Goal: Task Accomplishment & Management: Complete application form

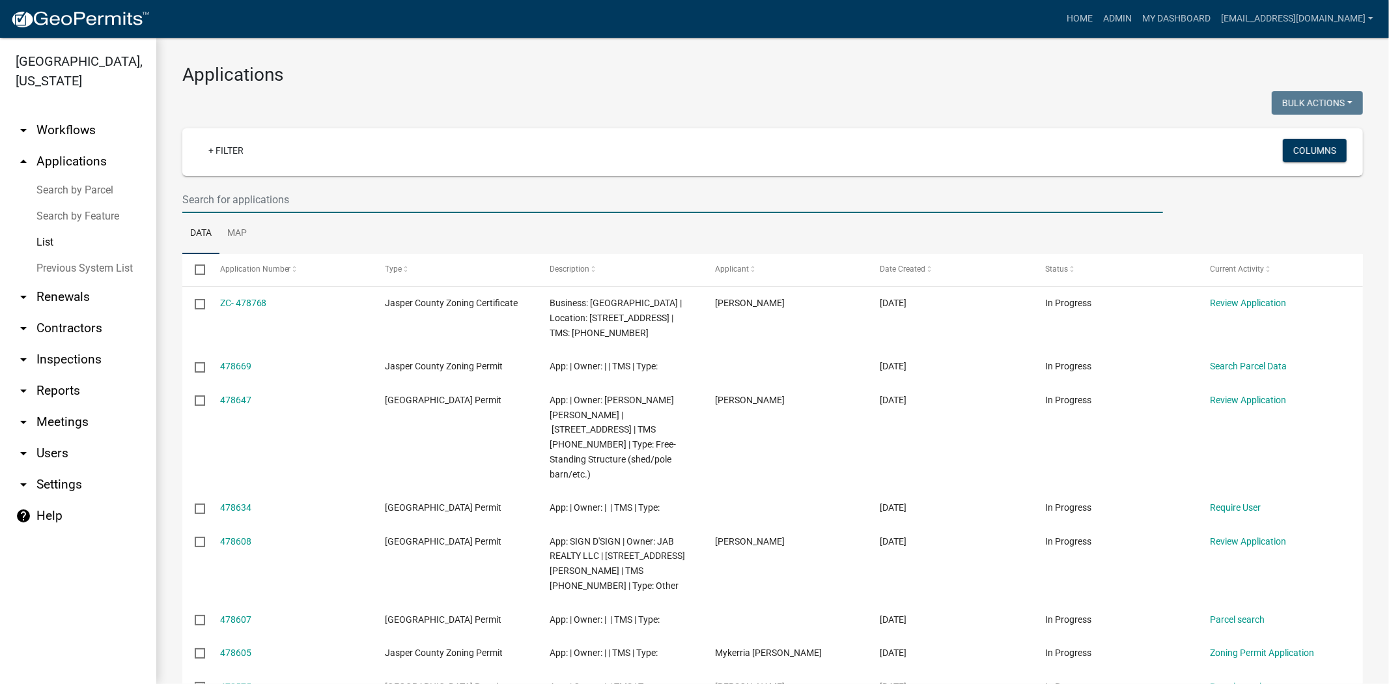
click at [474, 199] on input "text" at bounding box center [672, 199] width 981 height 27
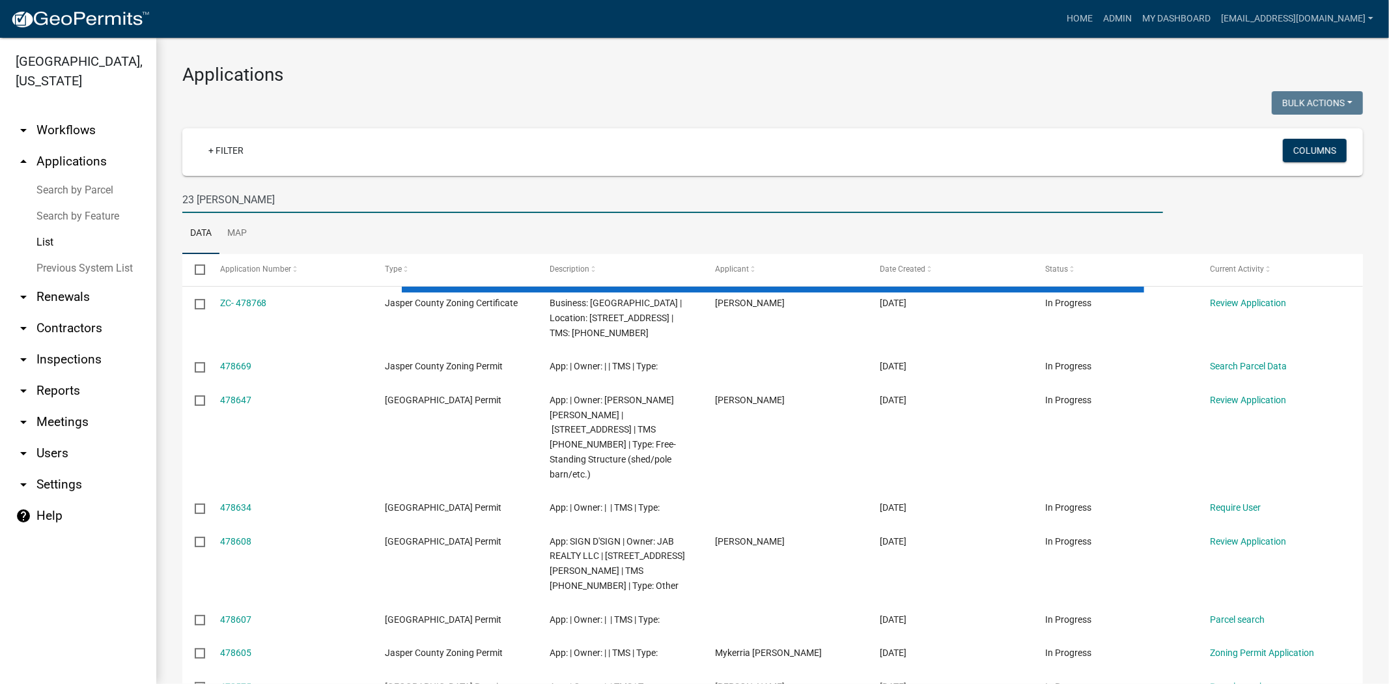
drag, startPoint x: 263, startPoint y: 199, endPoint x: 177, endPoint y: 212, distance: 87.6
click at [177, 212] on div "23 jackson" at bounding box center [673, 199] width 1001 height 27
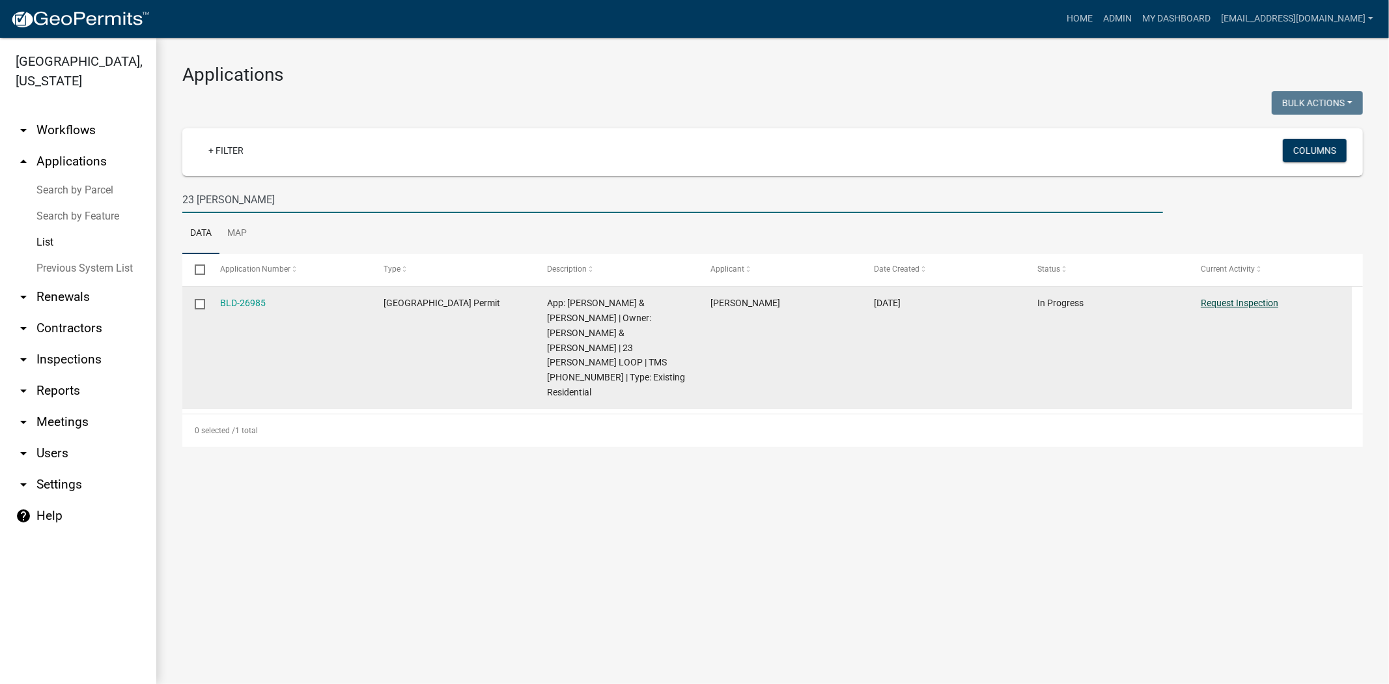
type input "23 jackson"
click at [1260, 304] on link "Request Inspection" at bounding box center [1240, 303] width 78 height 10
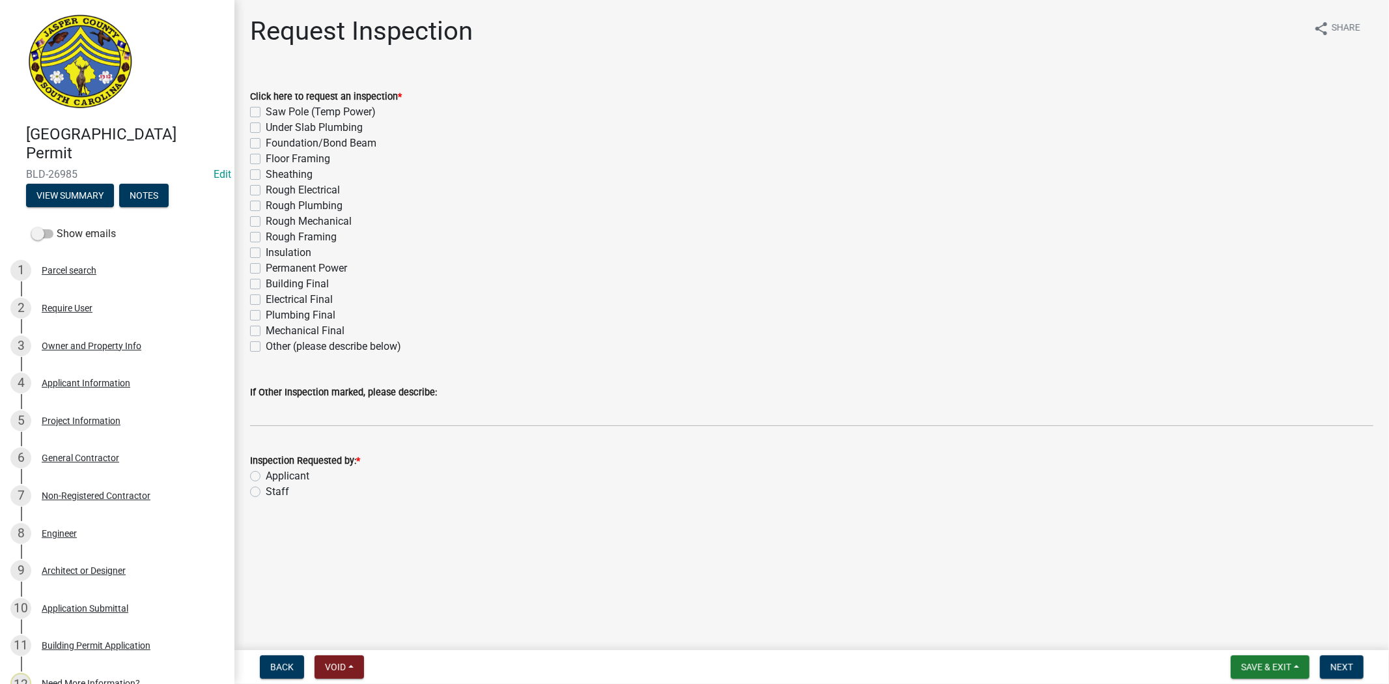
click at [266, 479] on label "Applicant" at bounding box center [288, 476] width 44 height 16
click at [266, 477] on input "Applicant" at bounding box center [270, 472] width 8 height 8
radio input "true"
click at [266, 216] on label "Rough Mechanical" at bounding box center [309, 222] width 86 height 16
click at [266, 216] on input "Rough Mechanical" at bounding box center [270, 218] width 8 height 8
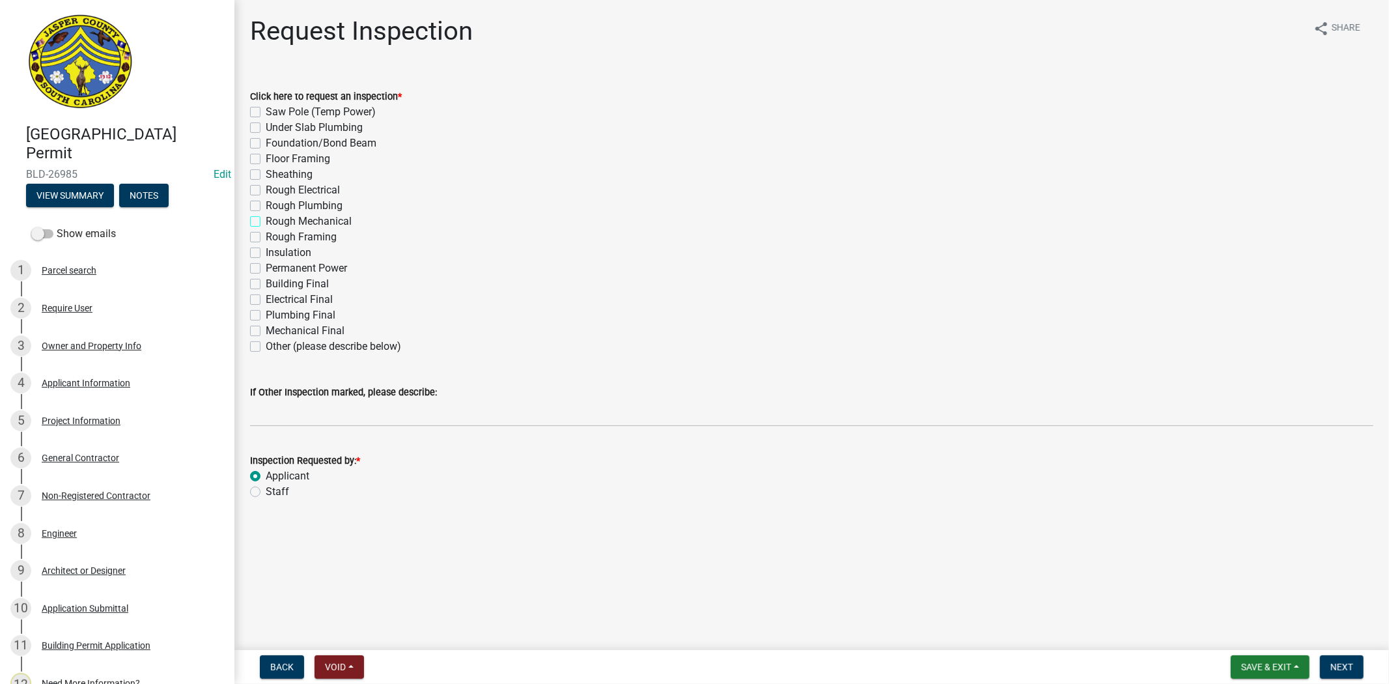
checkbox input "true"
checkbox input "false"
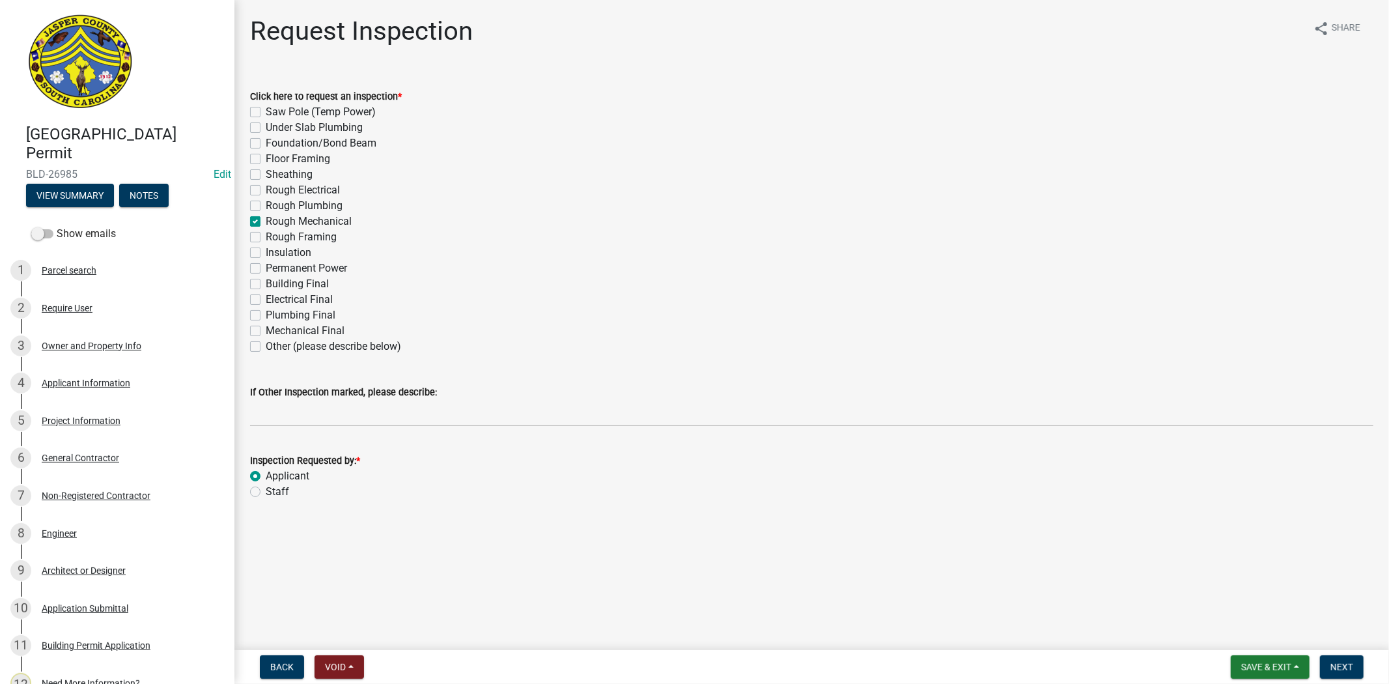
checkbox input "false"
checkbox input "true"
checkbox input "false"
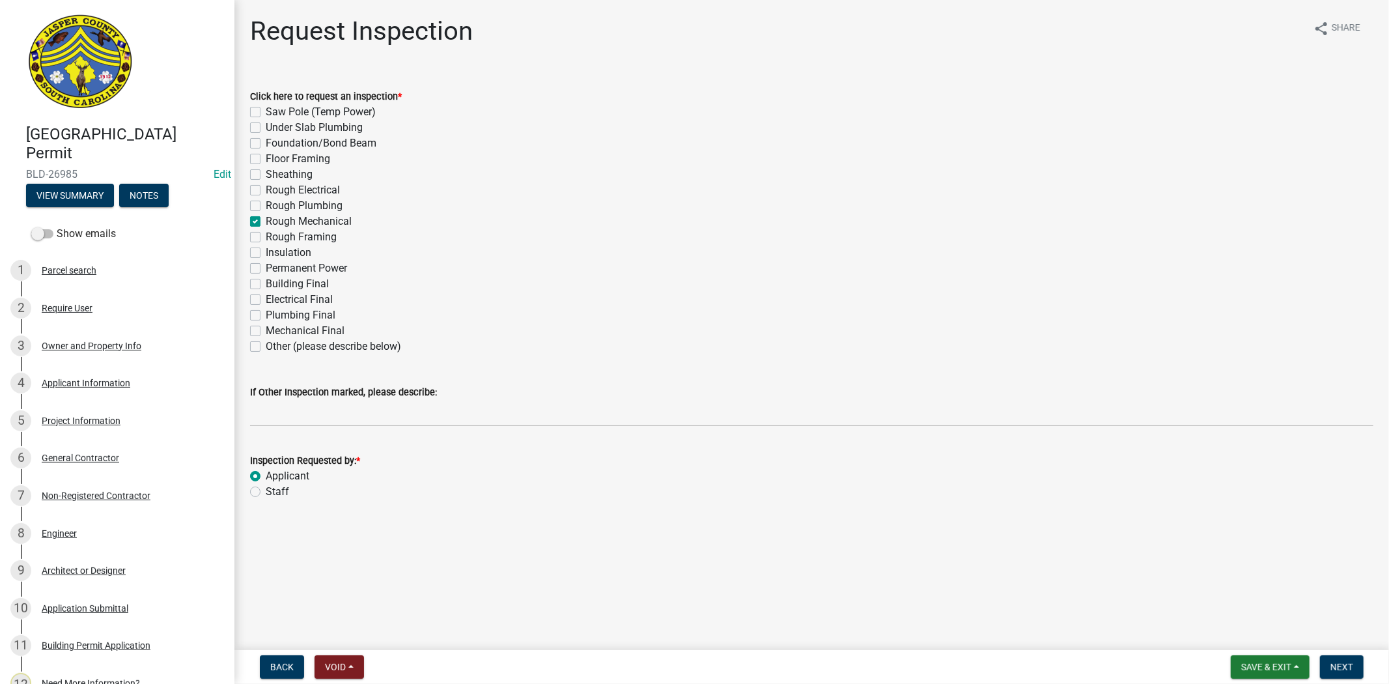
checkbox input "false"
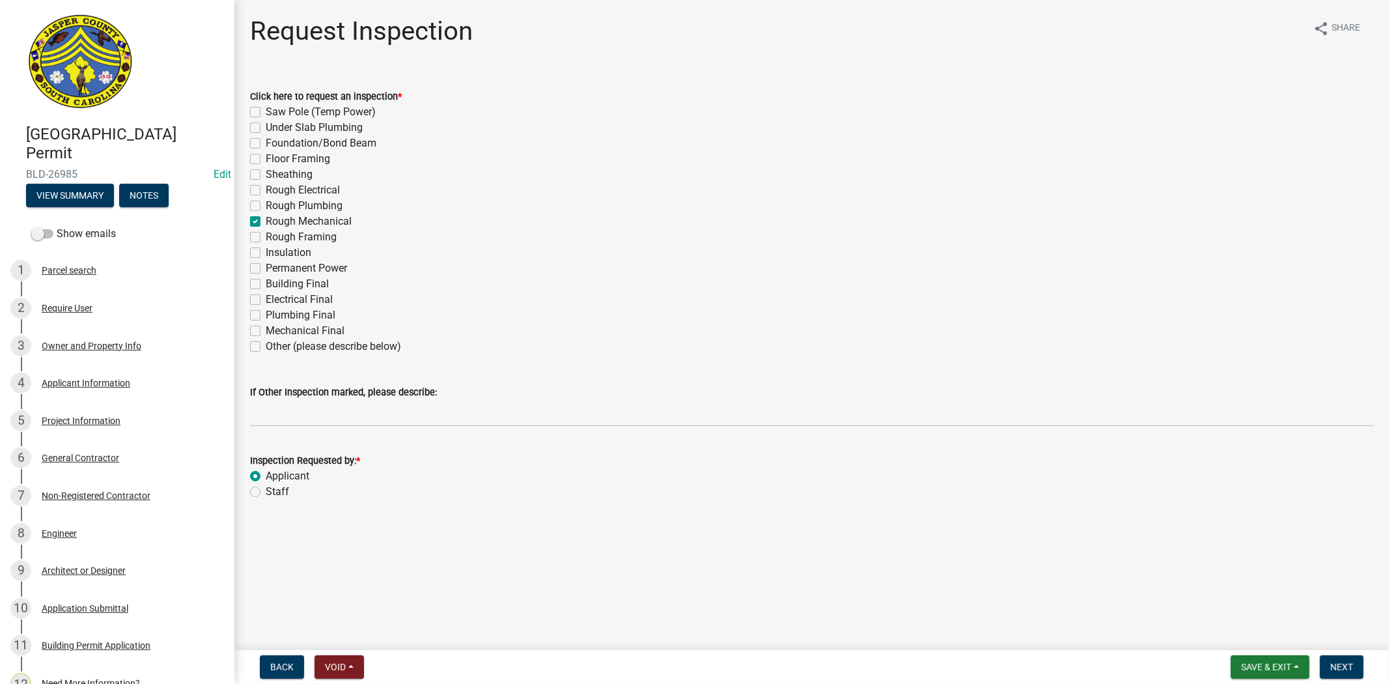
checkbox input "false"
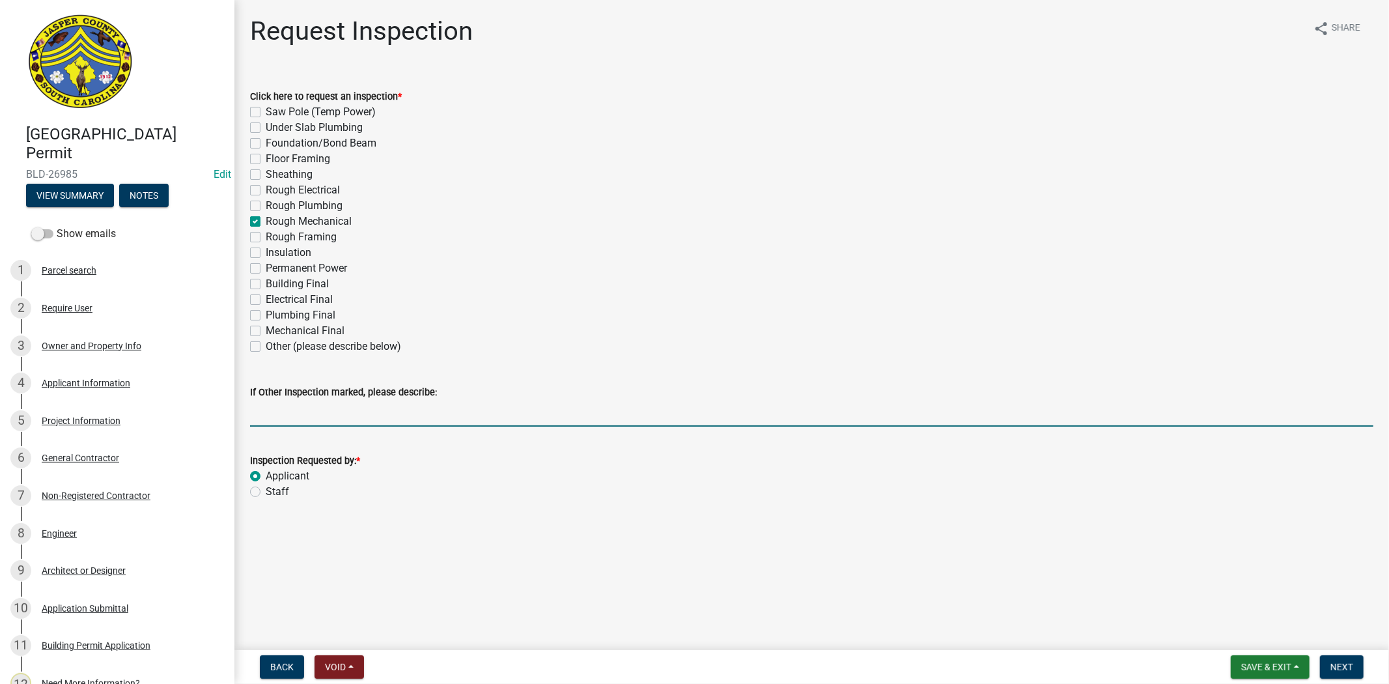
click at [358, 424] on input "If Other Inspection marked, please describe:" at bounding box center [812, 413] width 1124 height 27
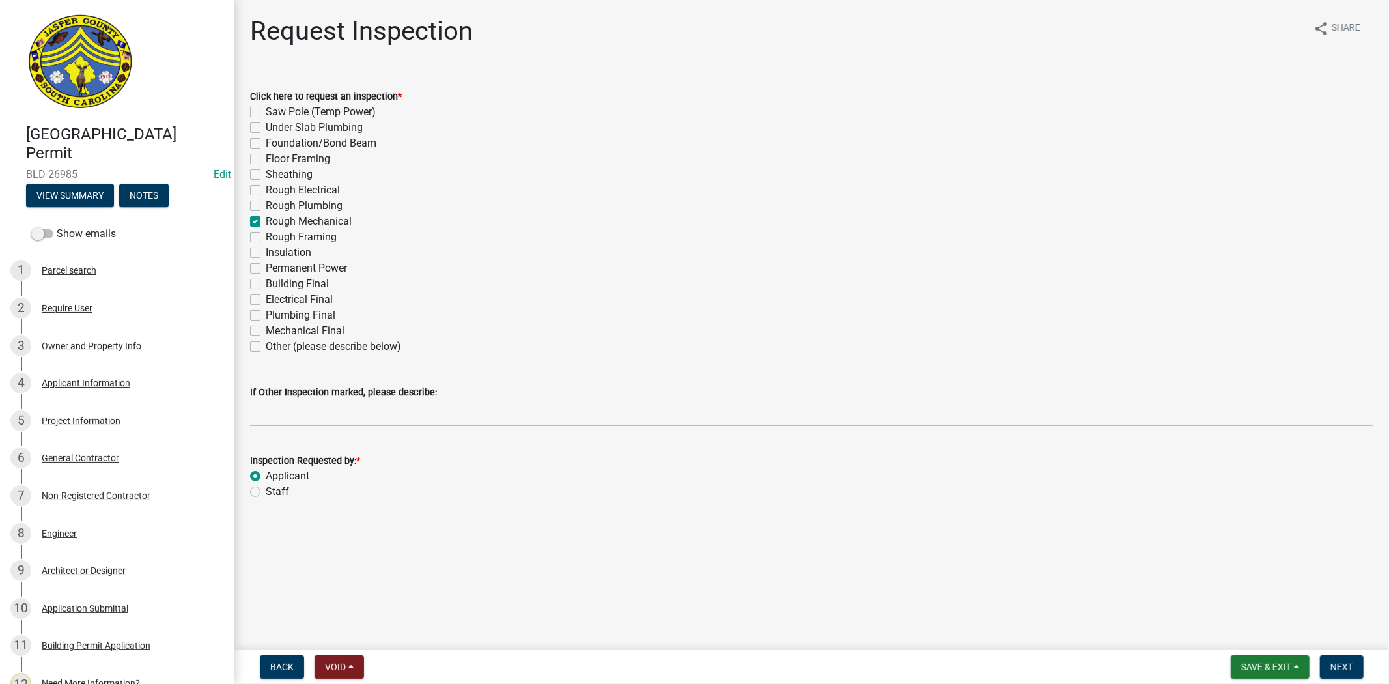
click at [266, 347] on label "Other (please describe below)" at bounding box center [333, 347] width 135 height 16
click at [266, 347] on input "Other (please describe below)" at bounding box center [270, 343] width 8 height 8
checkbox input "true"
checkbox input "false"
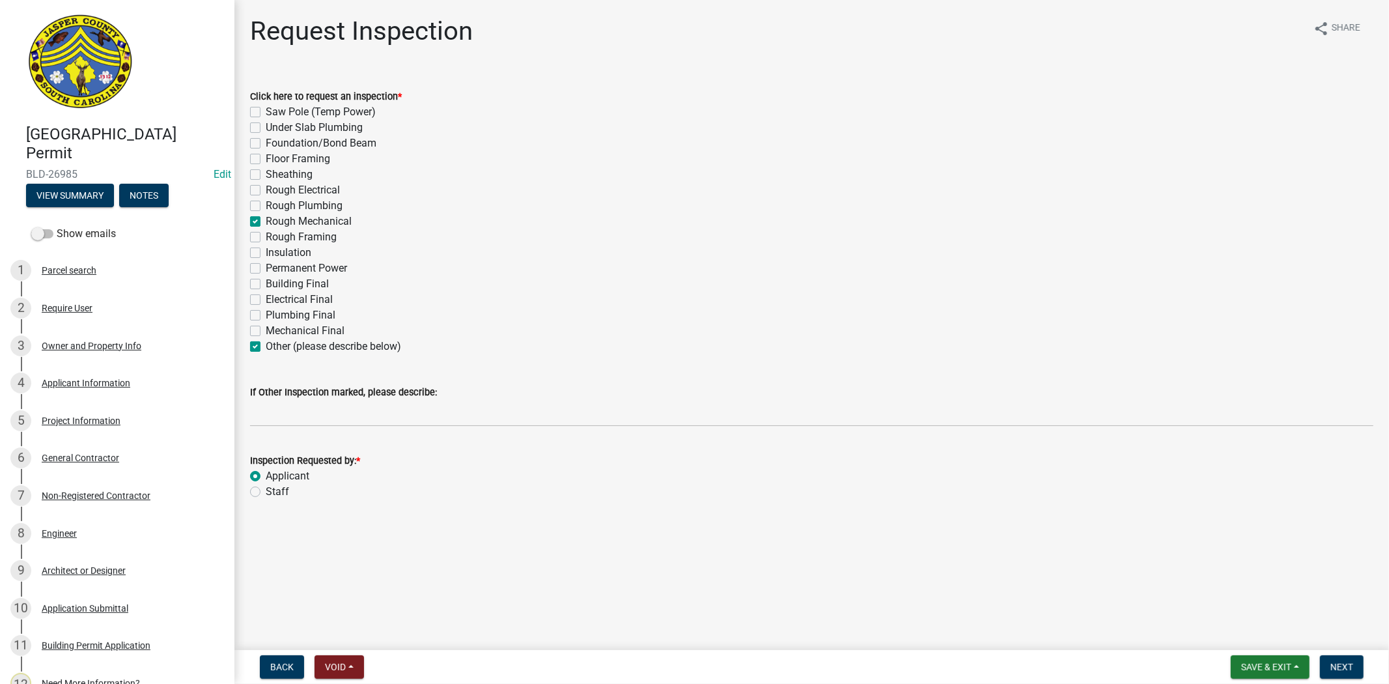
checkbox input "false"
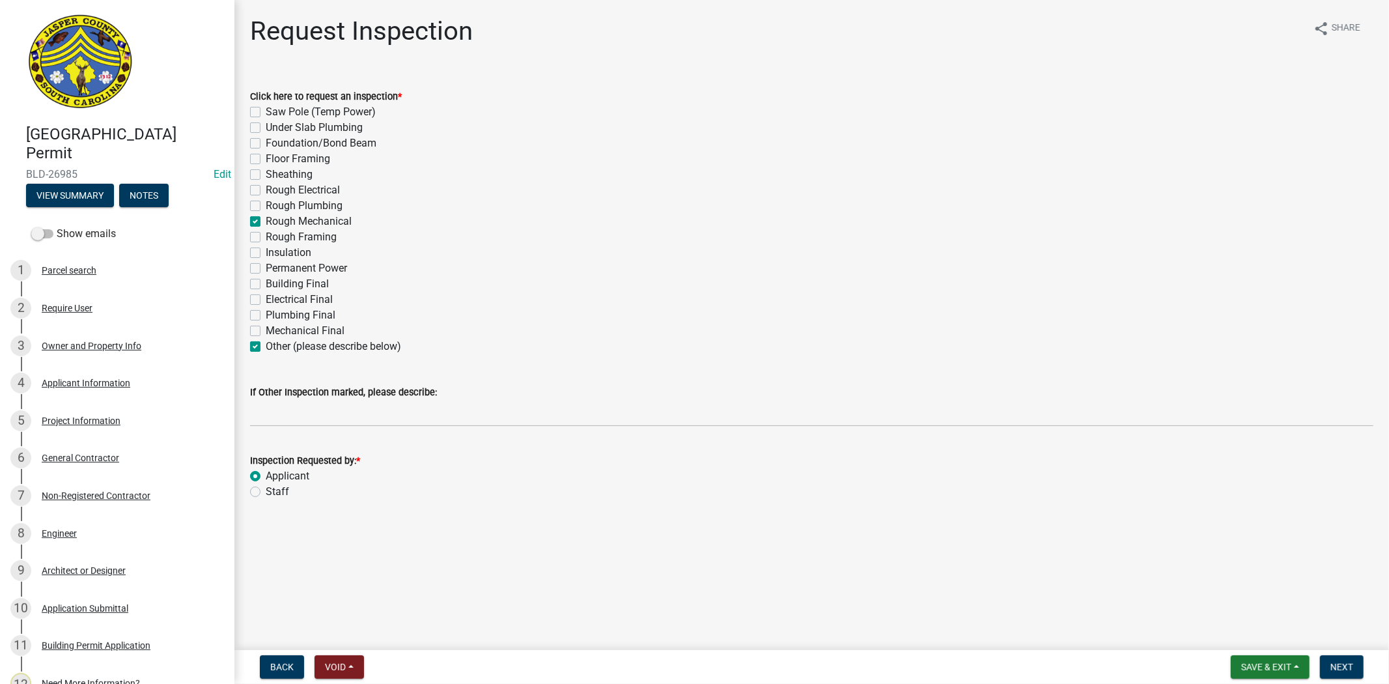
checkbox input "true"
checkbox input "false"
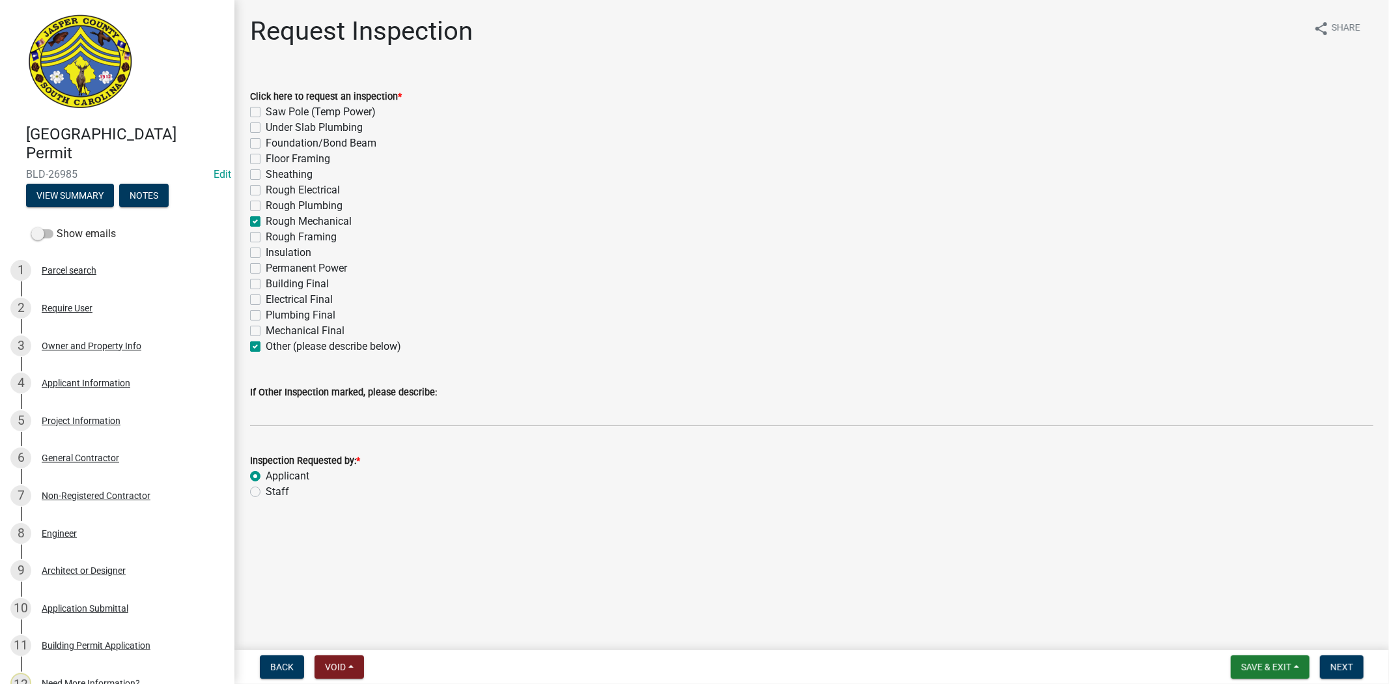
checkbox input "false"
checkbox input "true"
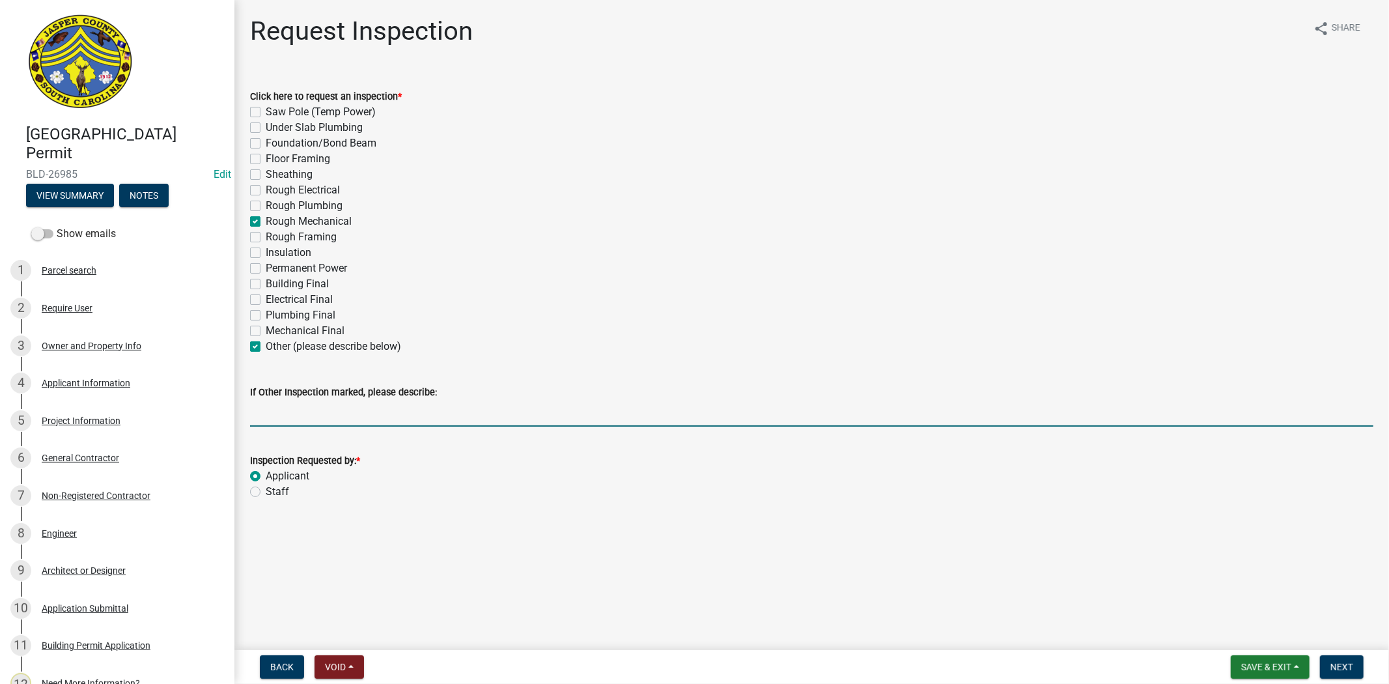
click at [281, 421] on input "If Other Inspection marked, please describe:" at bounding box center [812, 413] width 1124 height 27
type input "braced rafter"
click at [1346, 670] on span "Next" at bounding box center [1342, 667] width 23 height 10
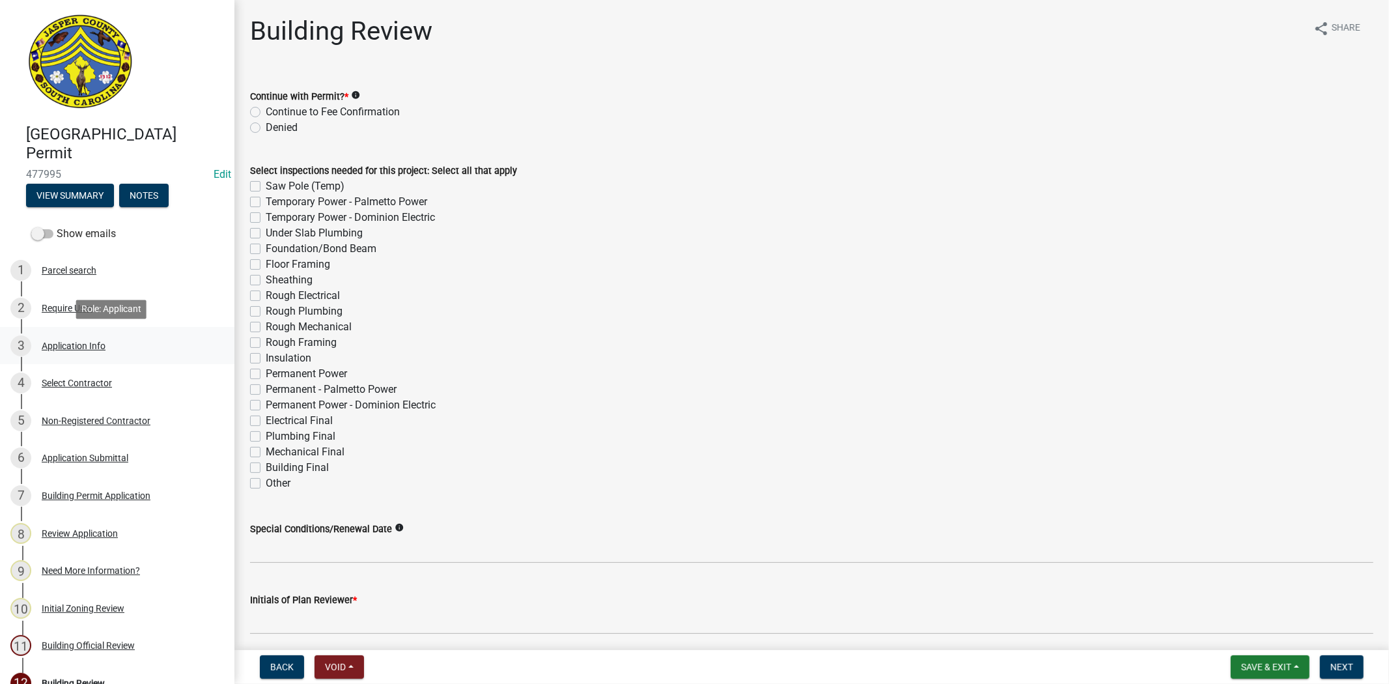
click at [61, 353] on div "3 Application Info" at bounding box center [111, 345] width 203 height 21
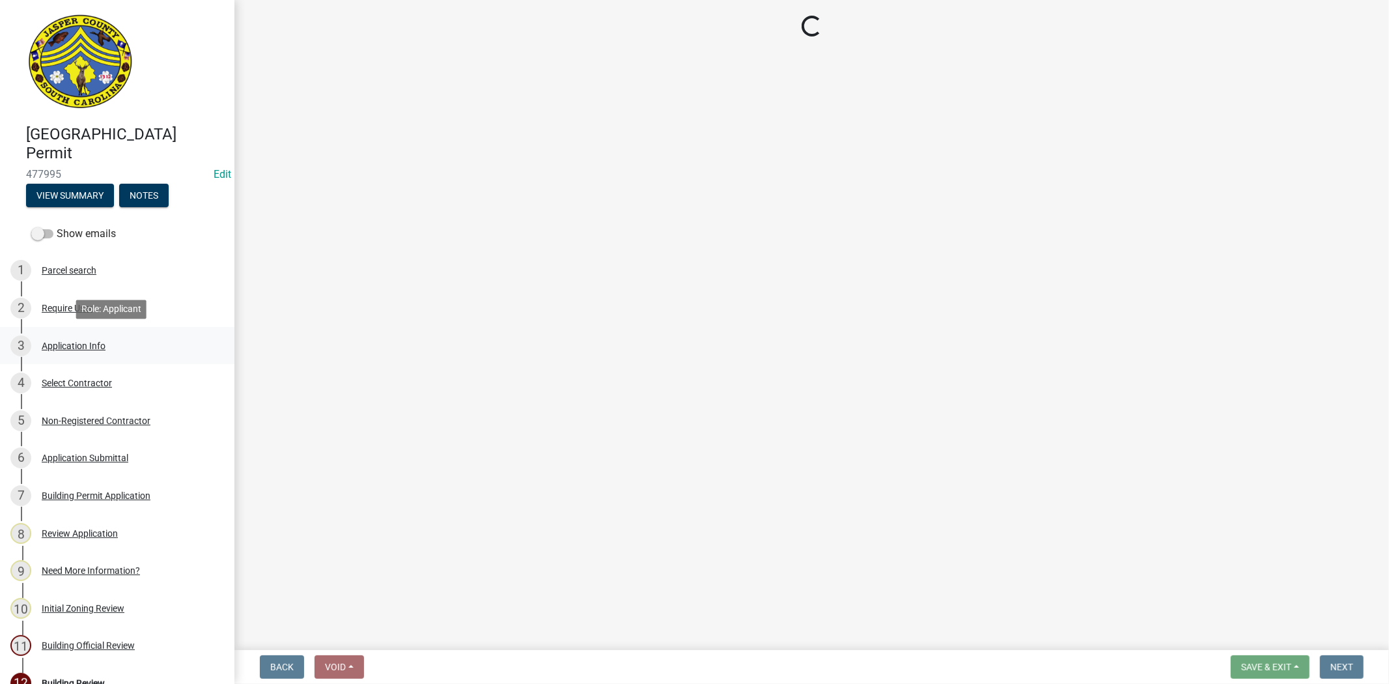
select select "f53fa719-3ff7-48d2-9eb7-3bbc18bb9995"
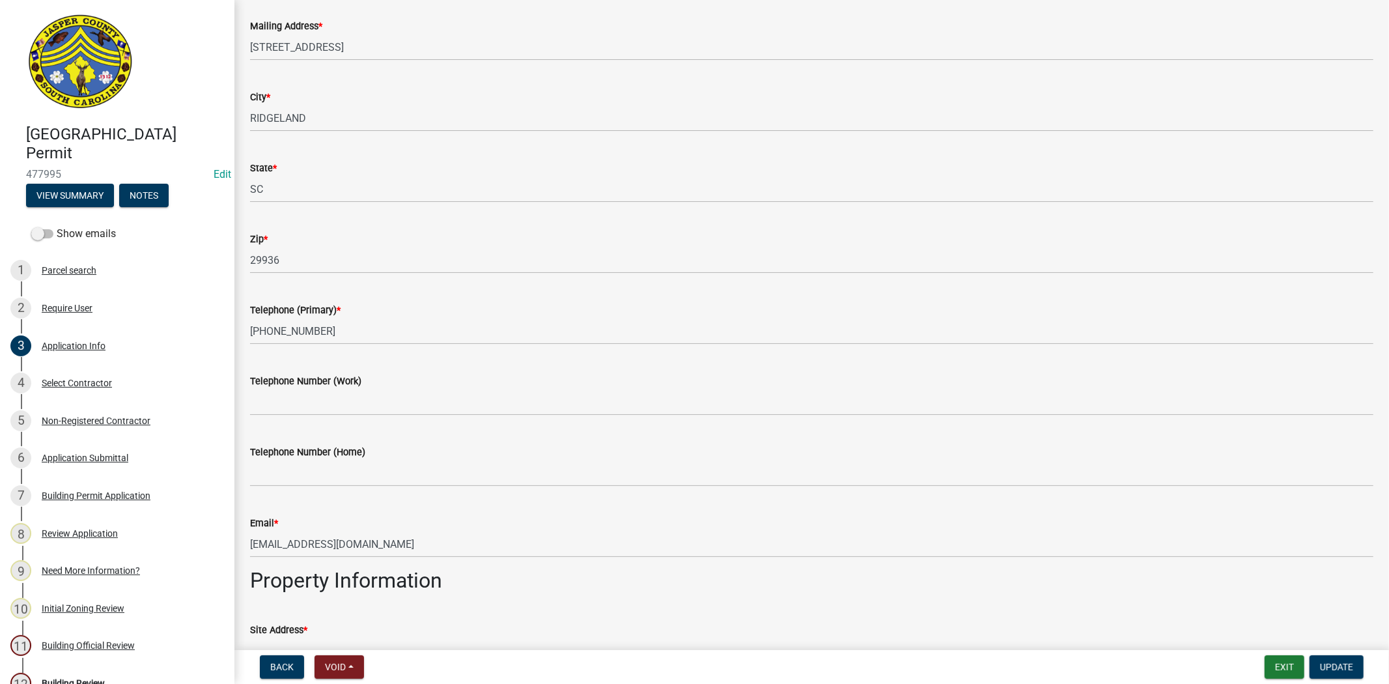
scroll to position [362, 0]
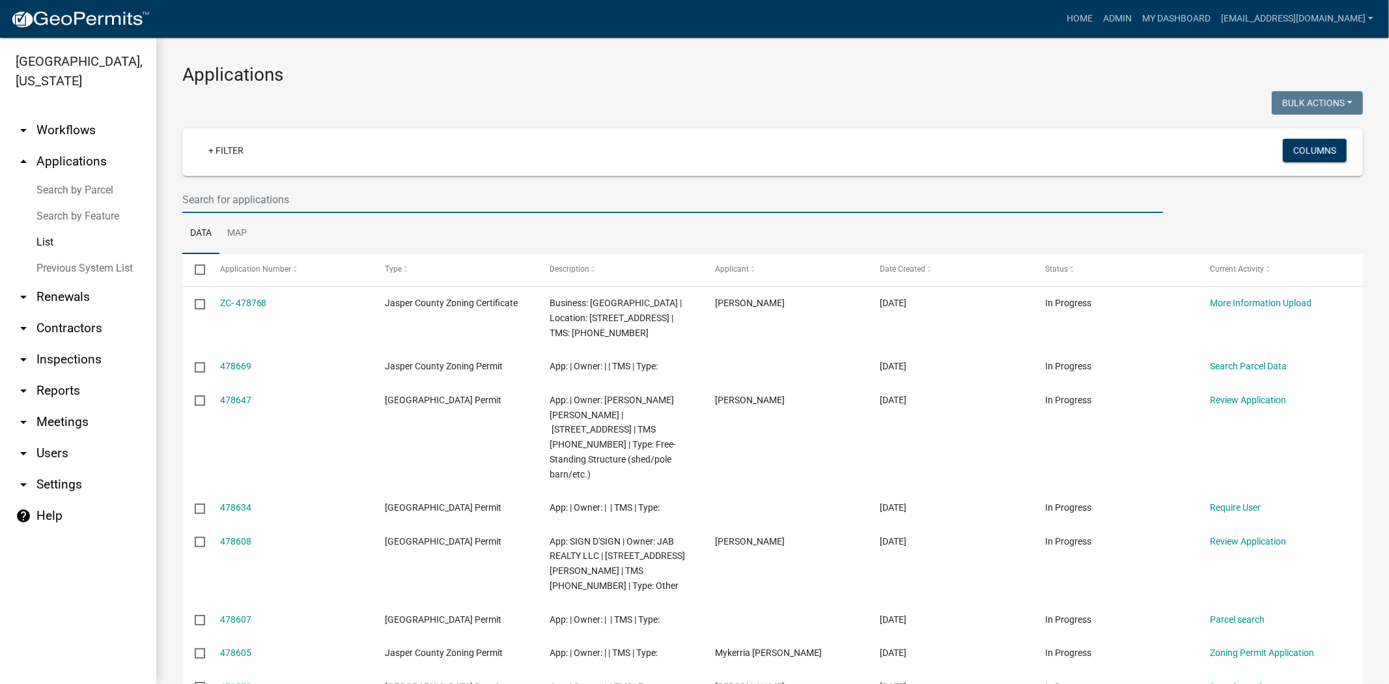
click at [384, 203] on input "text" at bounding box center [672, 199] width 981 height 27
paste input "039-00-01-001"
type input "039-00-01-001"
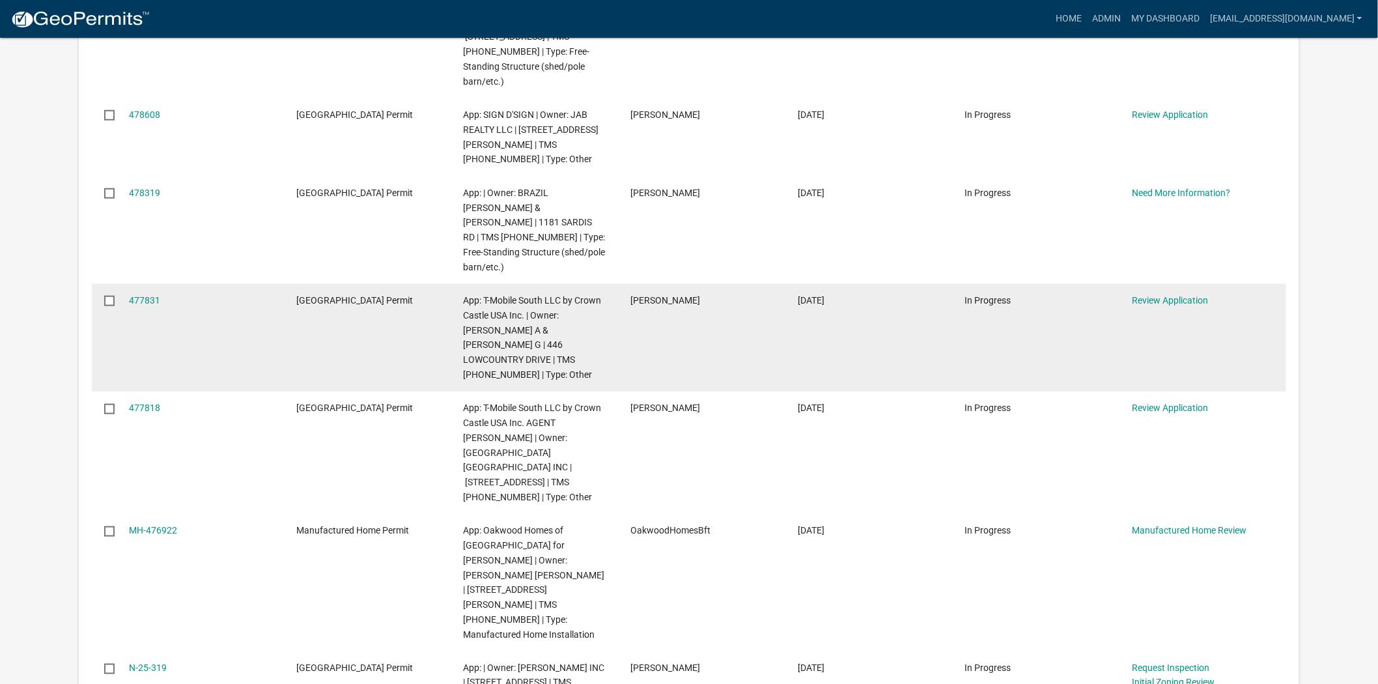
scroll to position [362, 0]
